Goal: Register for event/course

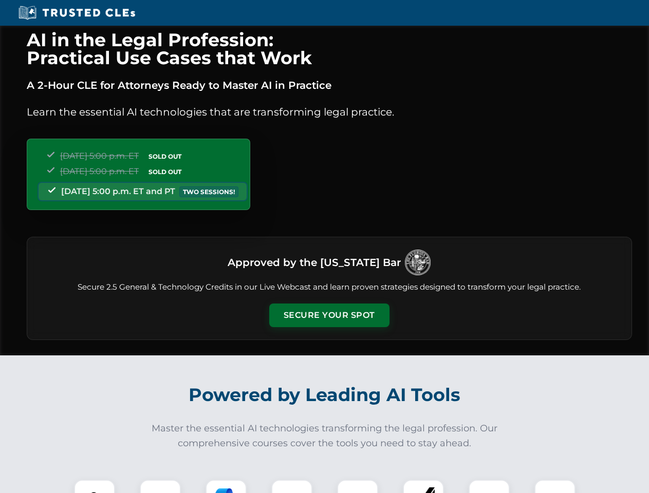
click at [329, 315] on button "Secure Your Spot" at bounding box center [329, 316] width 120 height 24
click at [95, 486] on img at bounding box center [95, 500] width 30 height 30
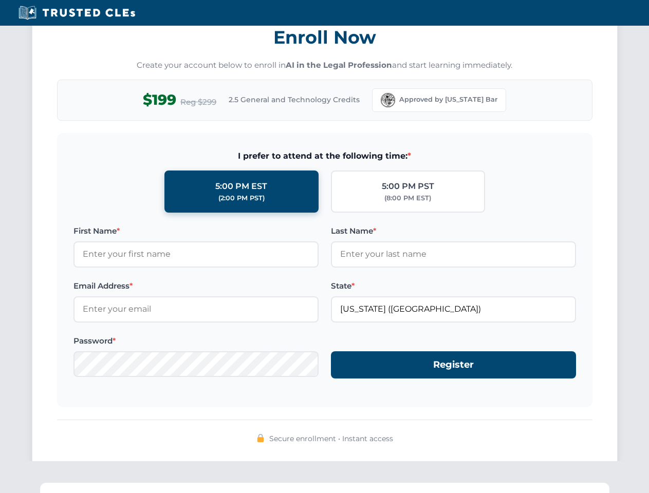
scroll to position [1008, 0]
